Goal: Task Accomplishment & Management: Complete application form

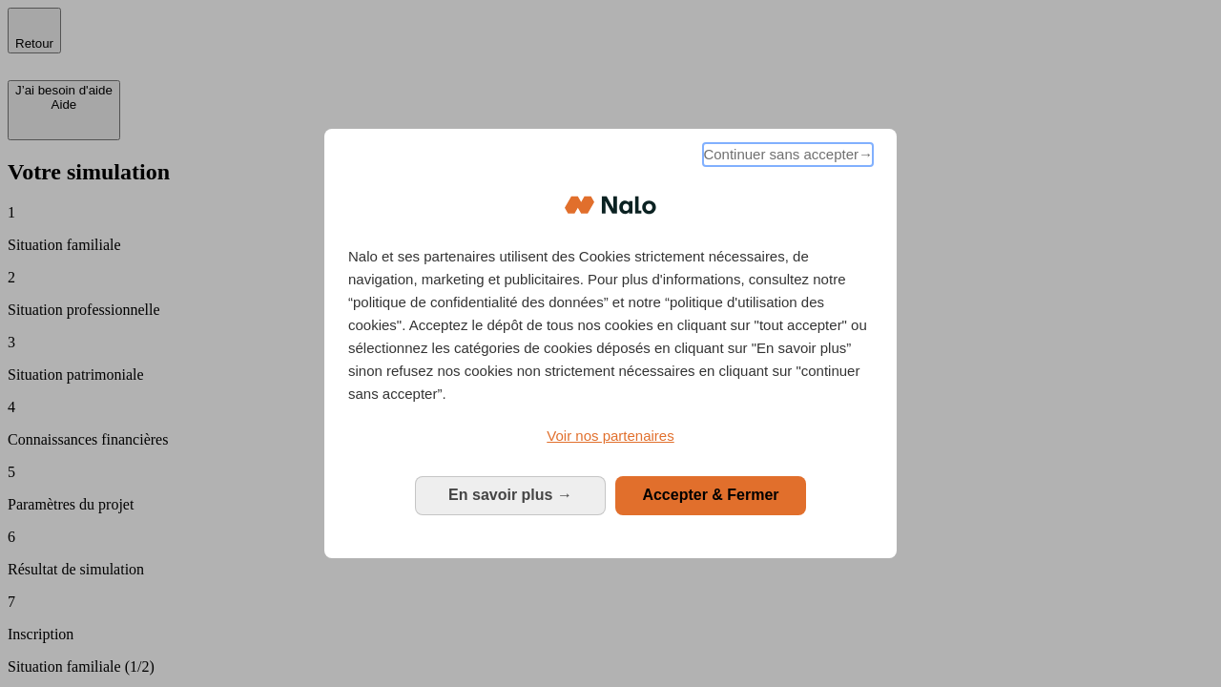
click at [786, 157] on span "Continuer sans accepter →" at bounding box center [788, 154] width 170 height 23
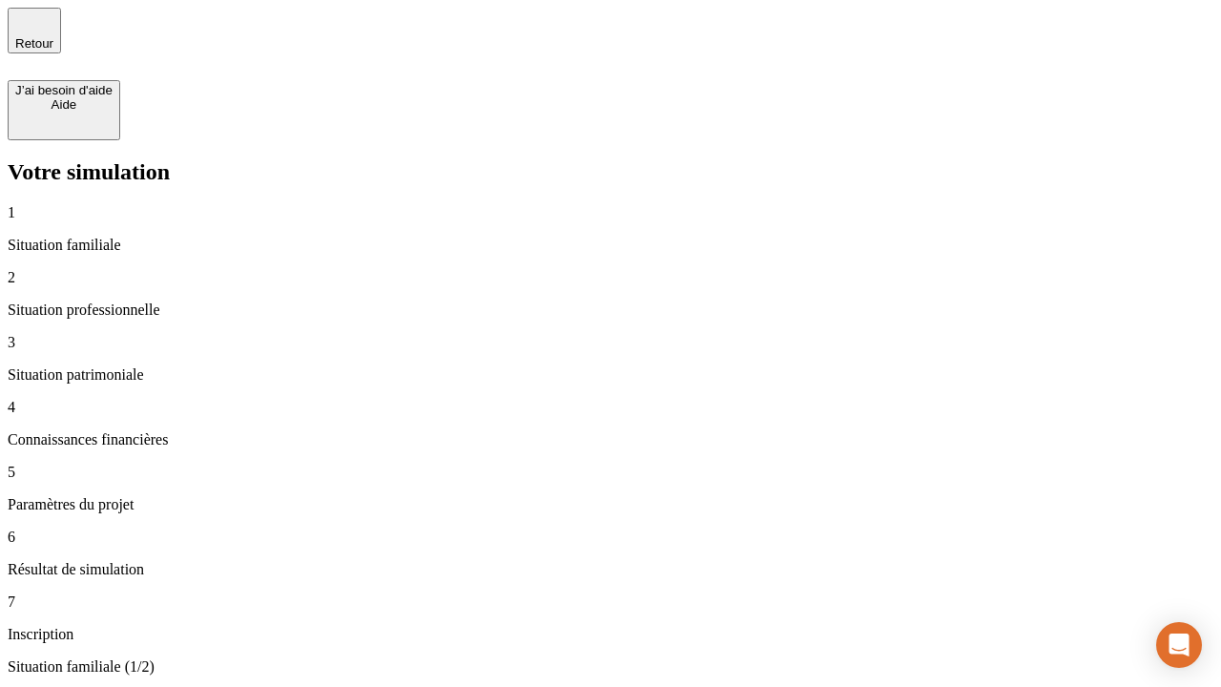
type input "30 000"
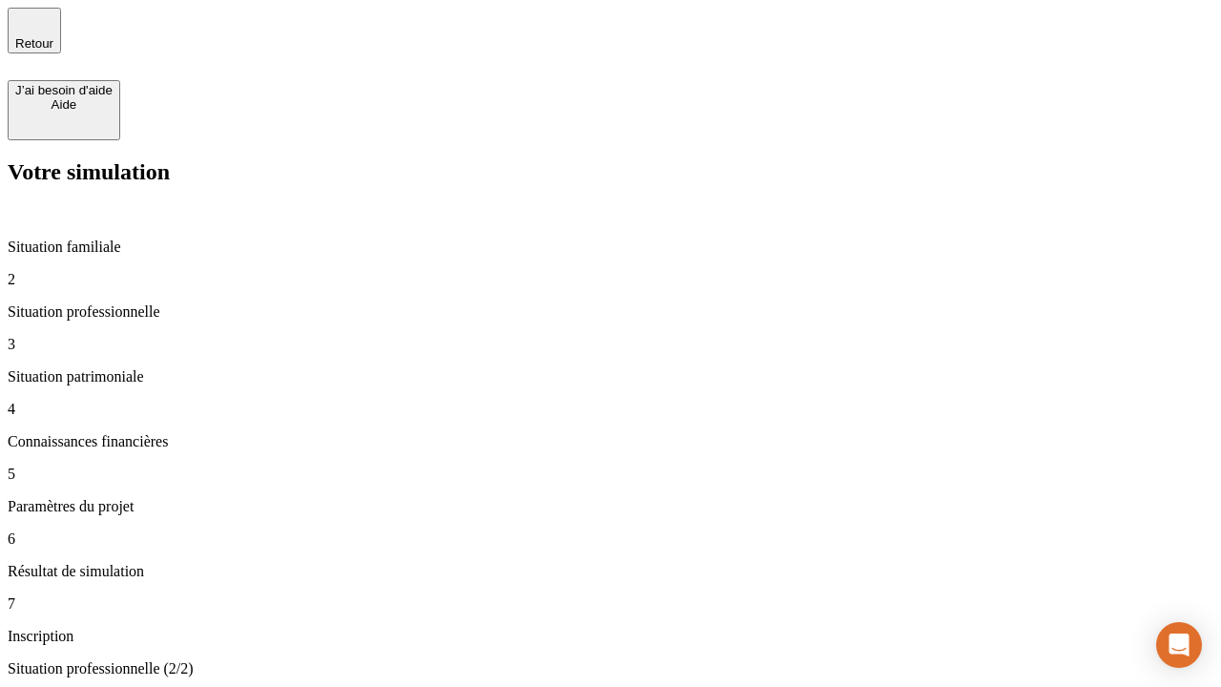
type input "0"
type input "1 000"
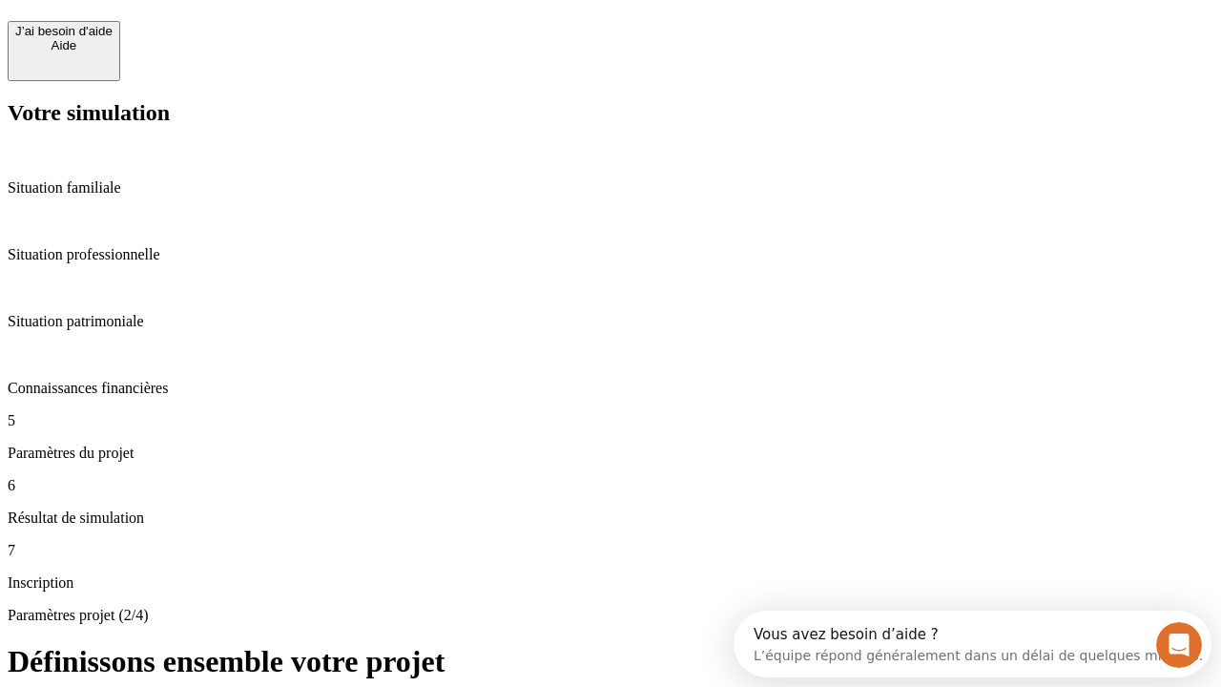
scroll to position [36, 0]
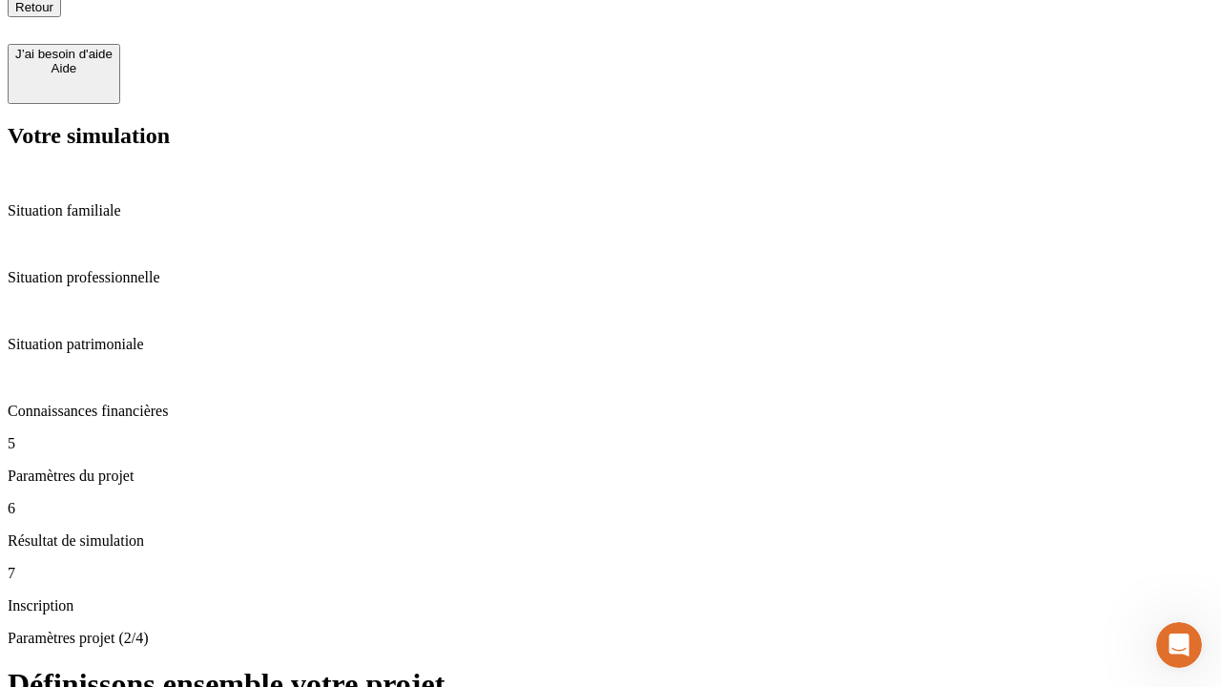
type input "40"
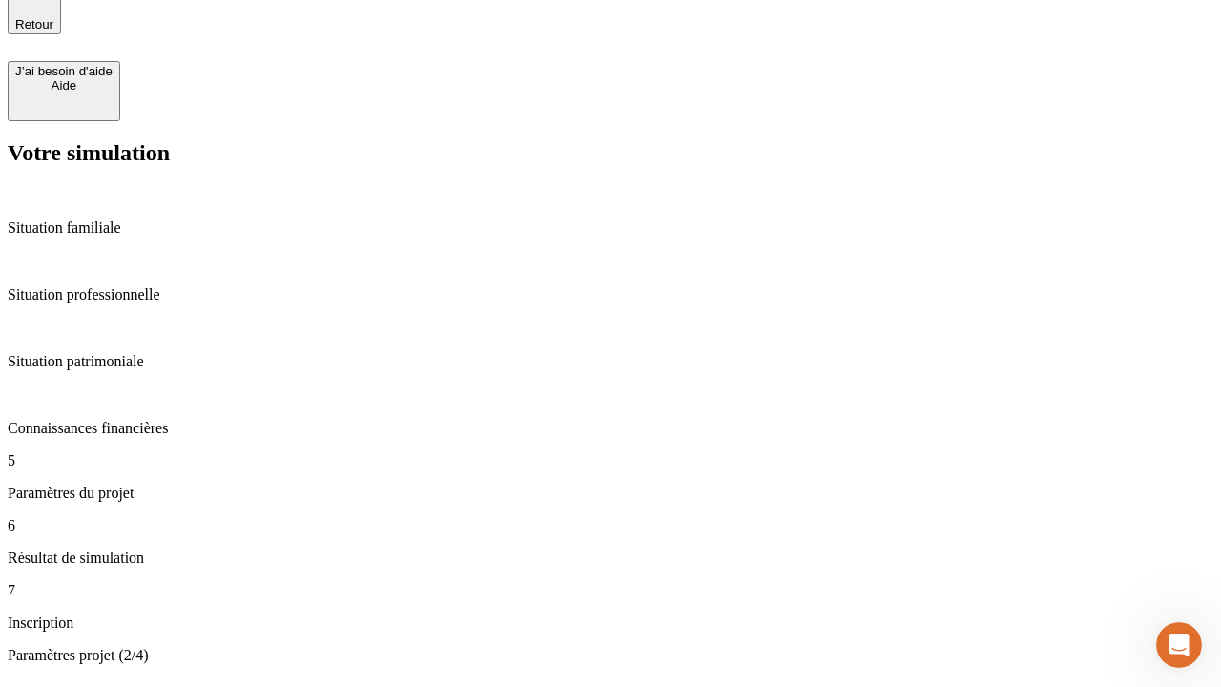
type input "64"
type input "200 000"
type input "640"
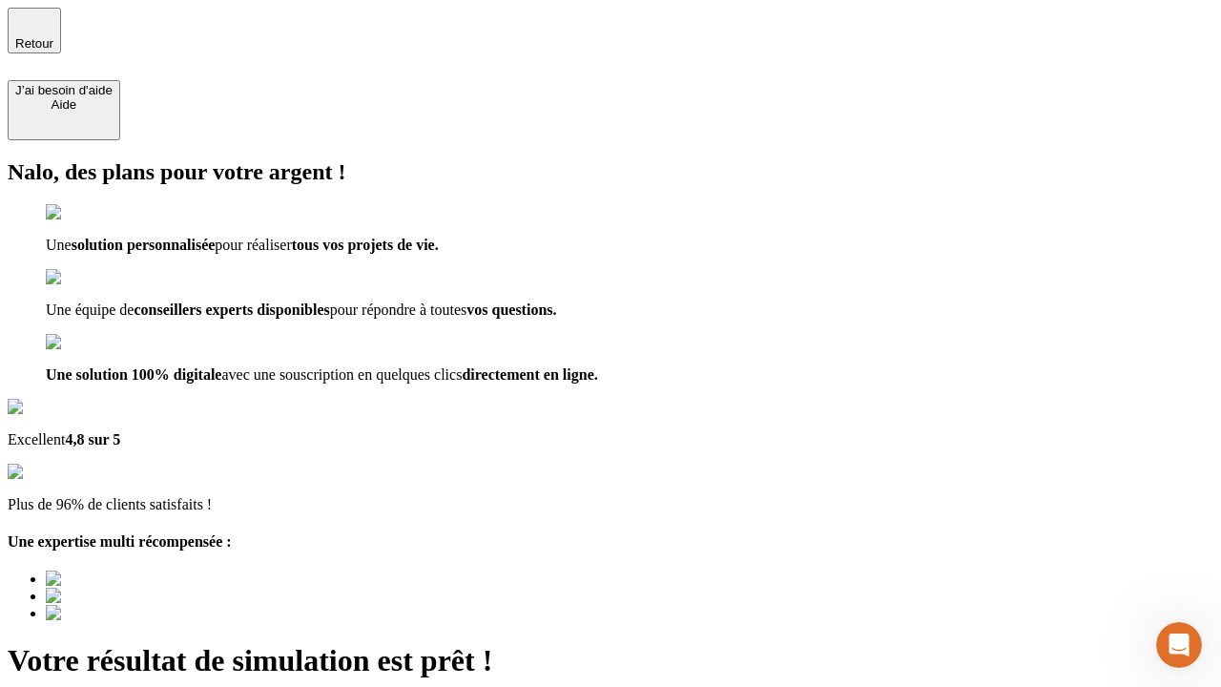
type input "[EMAIL_ADDRESS][DOMAIN_NAME]"
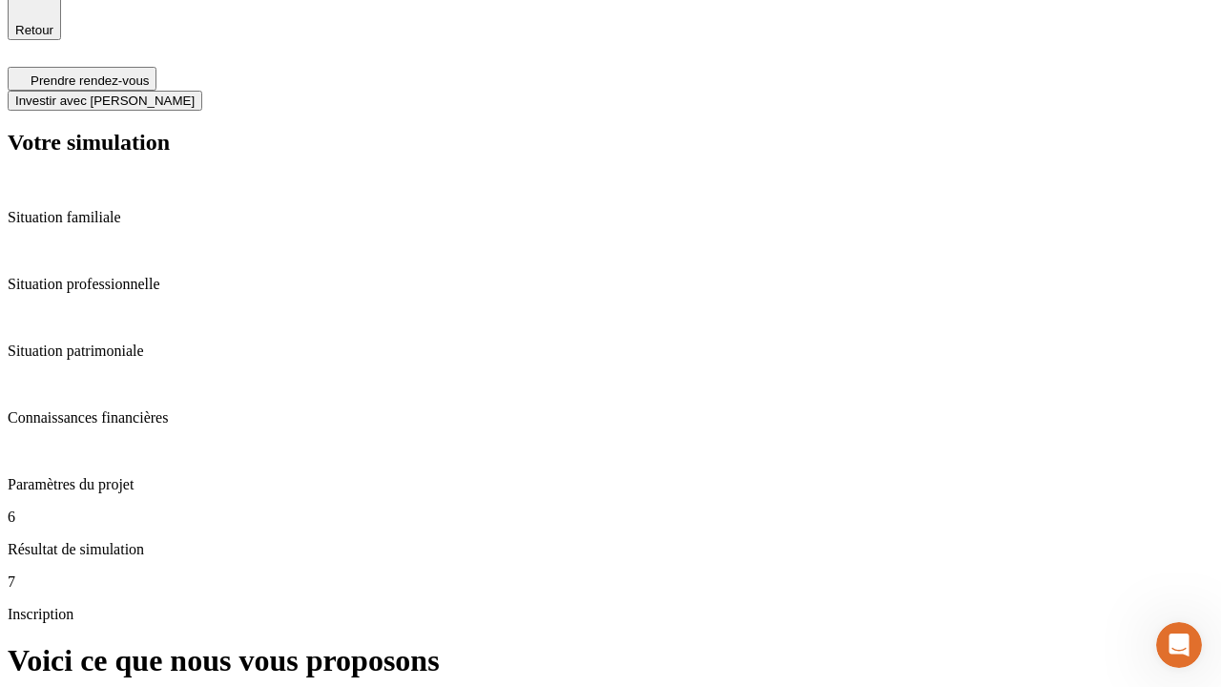
click at [195, 93] on span "Investir avec [PERSON_NAME]" at bounding box center [104, 100] width 179 height 14
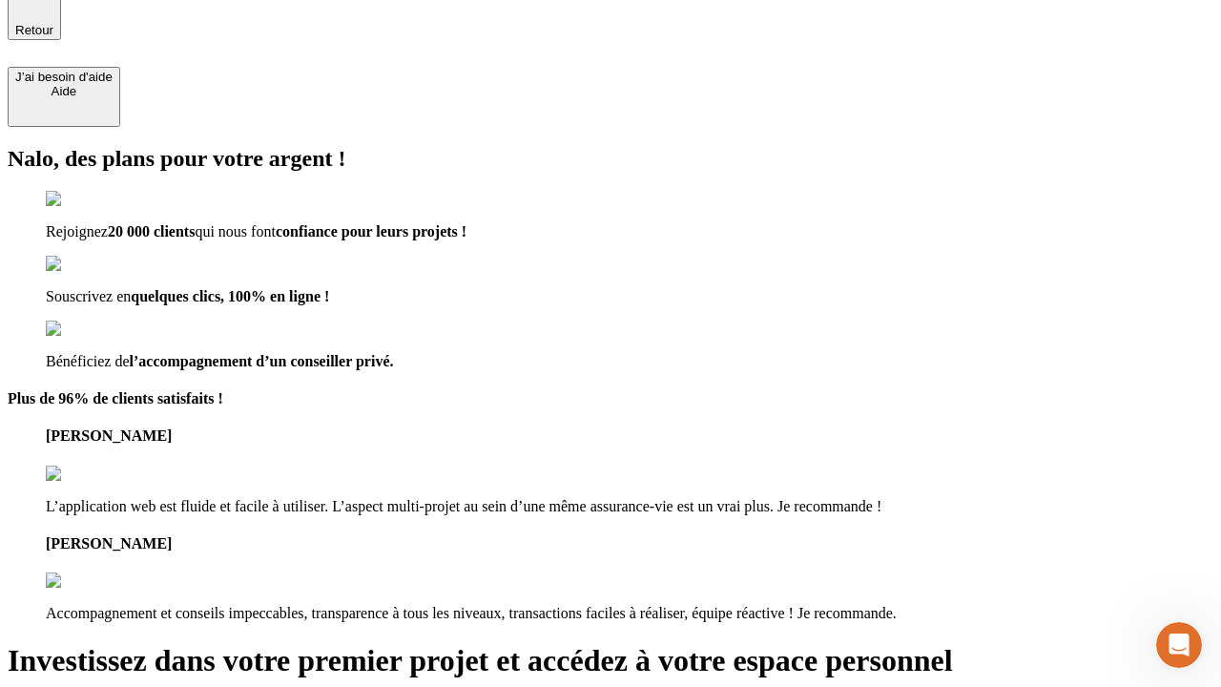
scroll to position [11, 0]
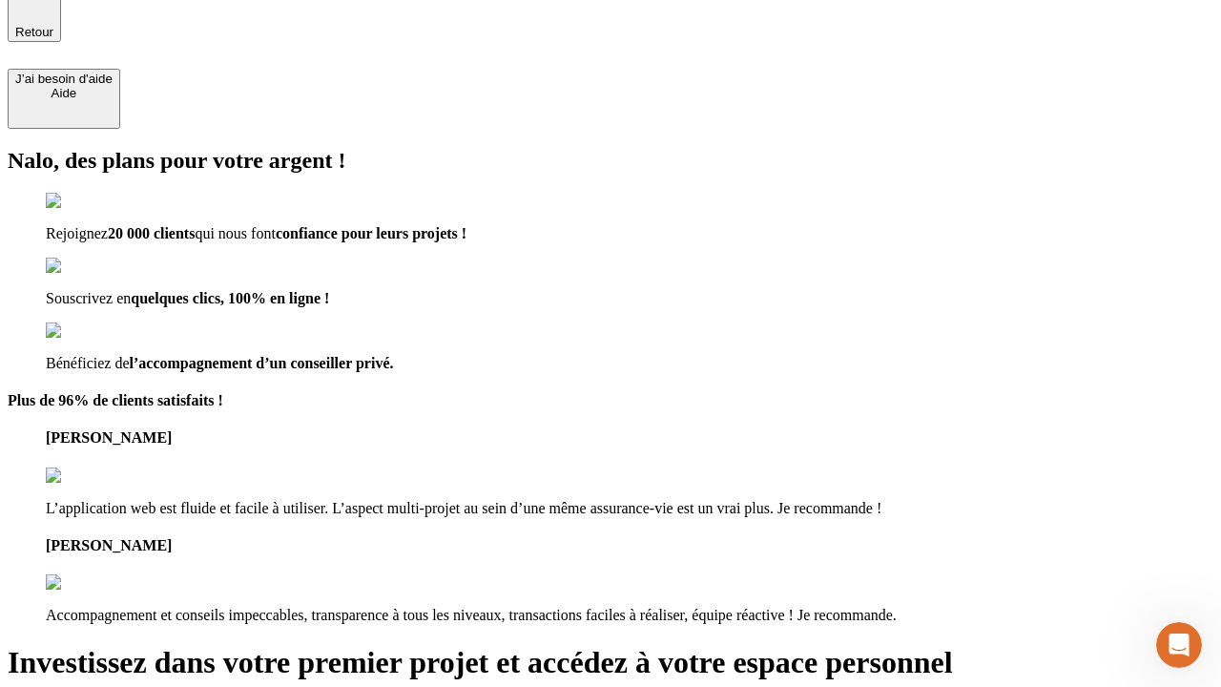
type input "[PERSON_NAME][EMAIL_ADDRESS][DOMAIN_NAME]"
